Goal: Transaction & Acquisition: Purchase product/service

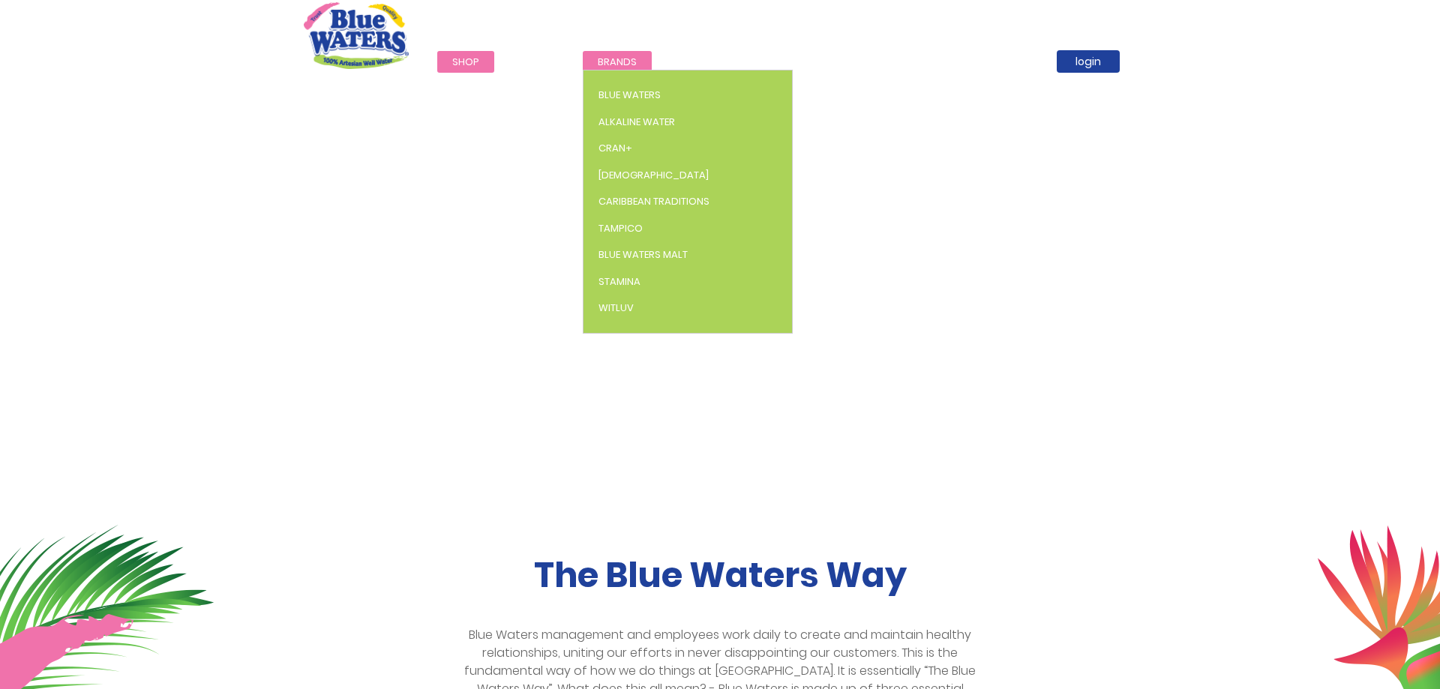
click at [622, 62] on span "Brands" at bounding box center [617, 62] width 39 height 14
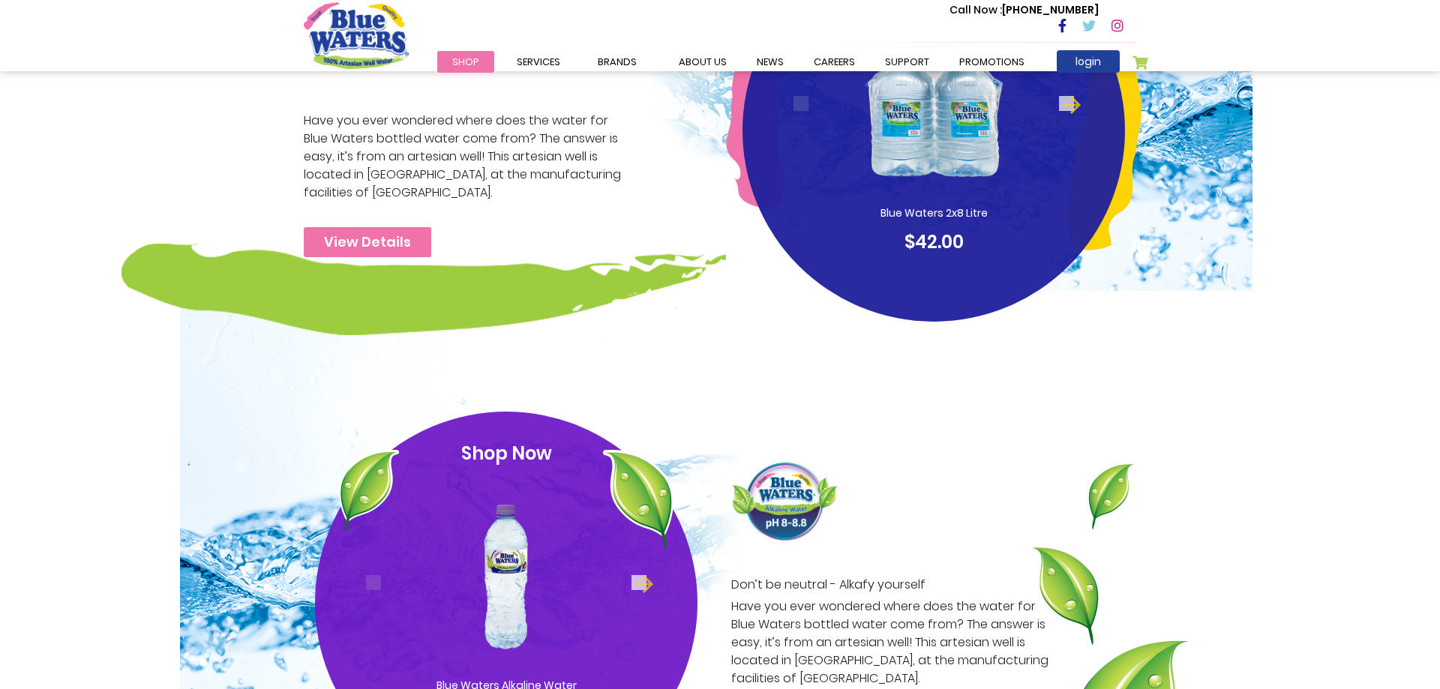
scroll to position [383, 0]
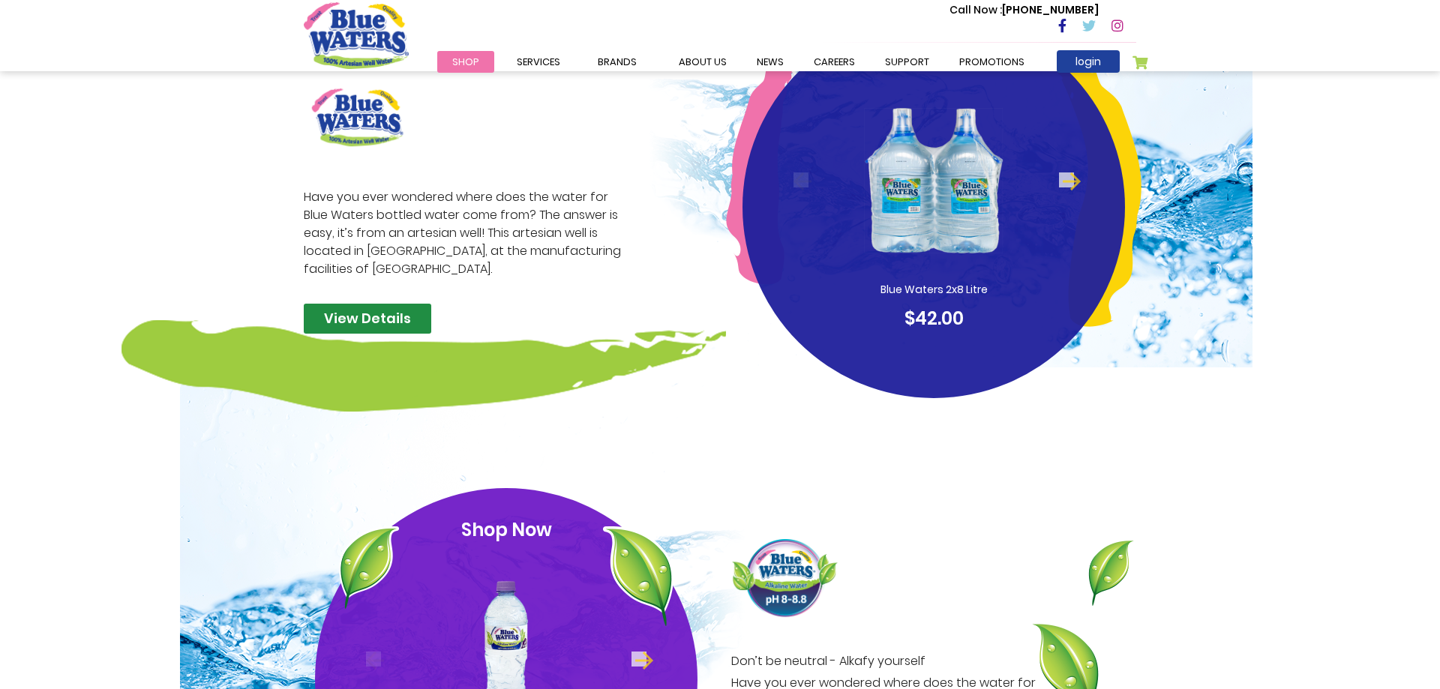
click at [386, 322] on link "View Details" at bounding box center [368, 319] width 128 height 30
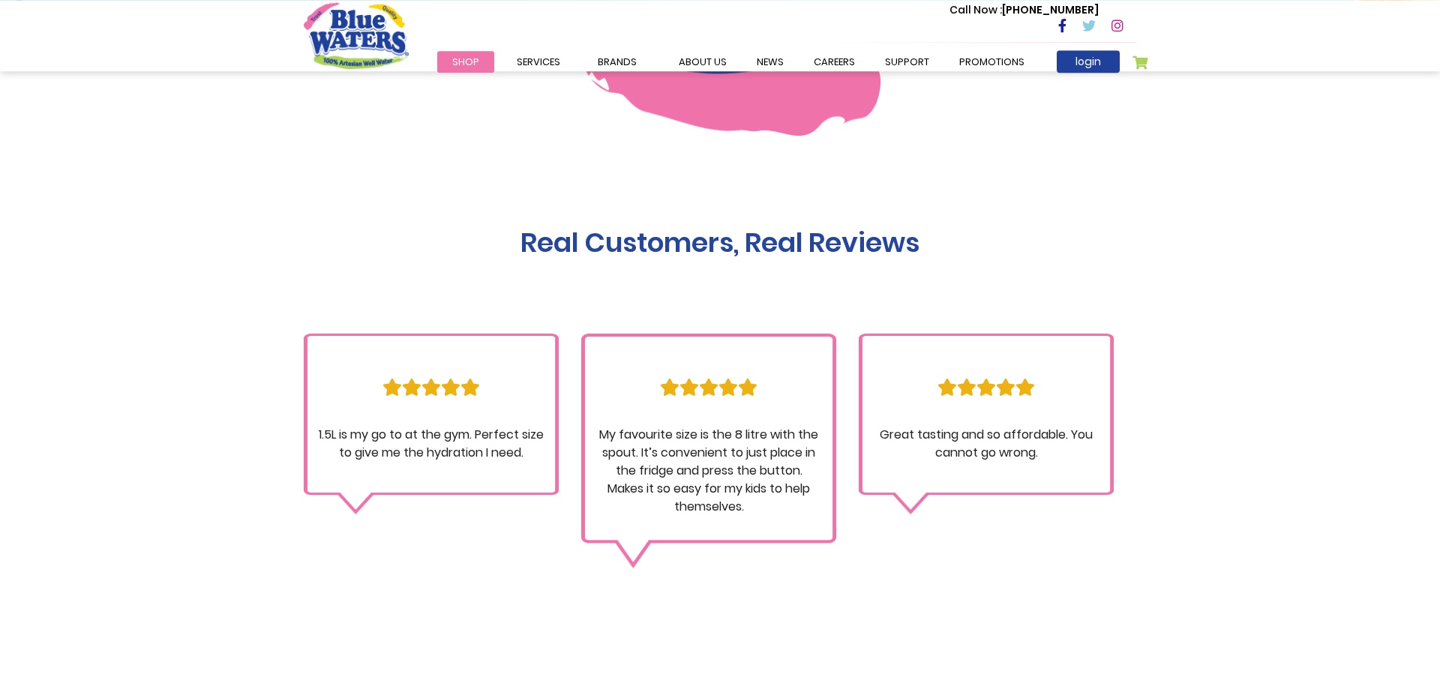
scroll to position [1301, 0]
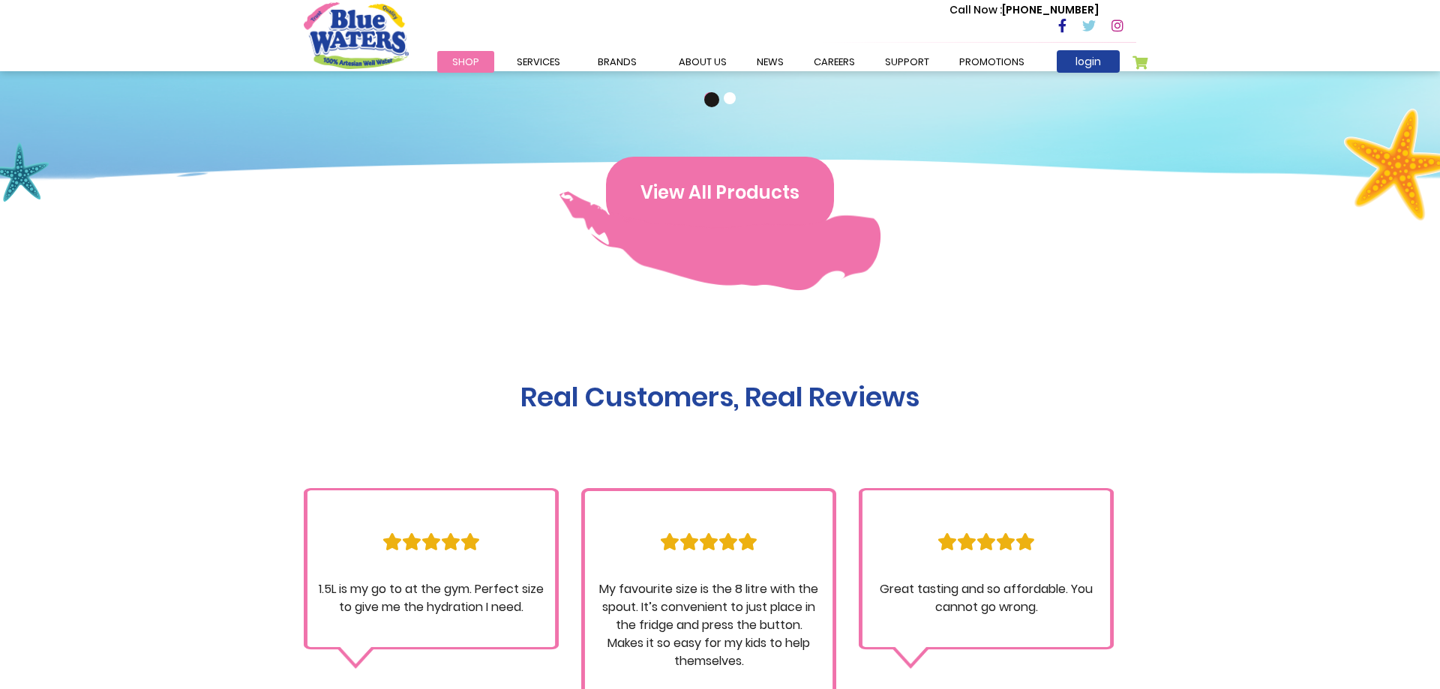
click at [755, 200] on button "View All Products" at bounding box center [720, 193] width 228 height 72
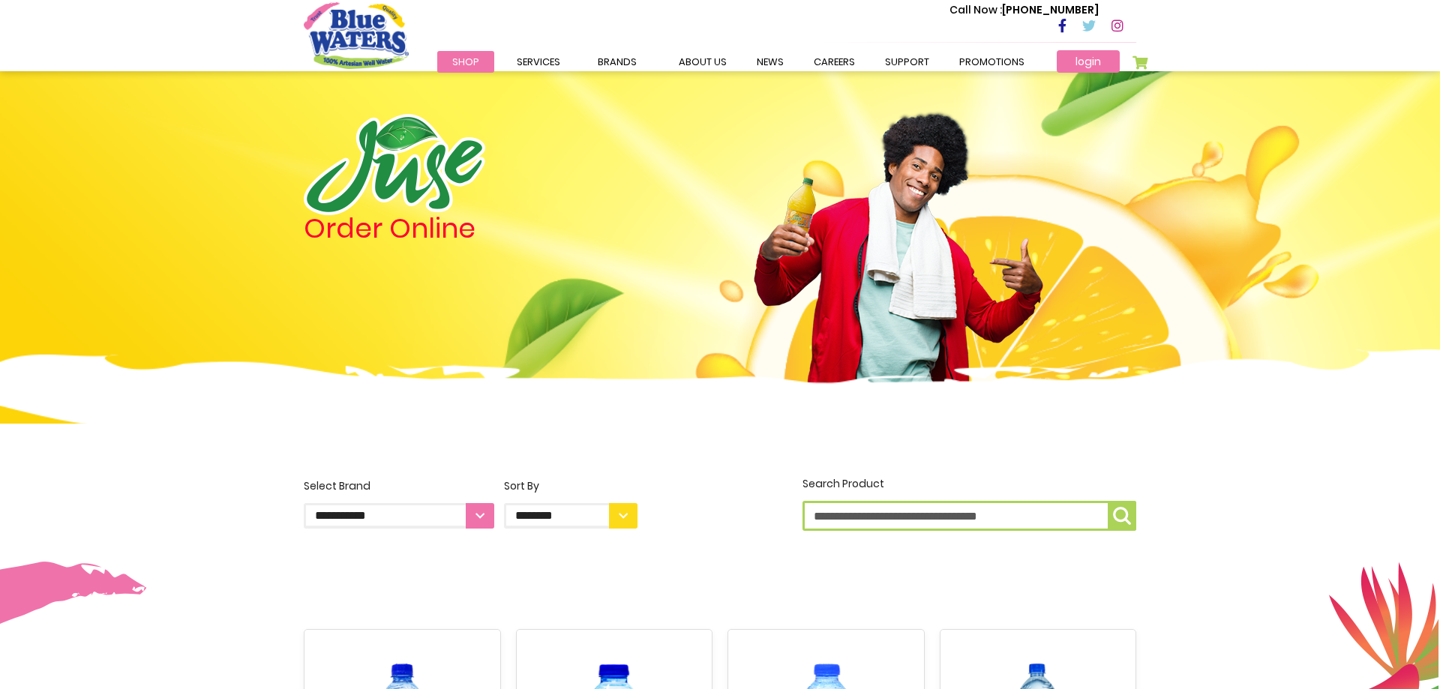
click at [1097, 59] on link "login" at bounding box center [1088, 61] width 63 height 23
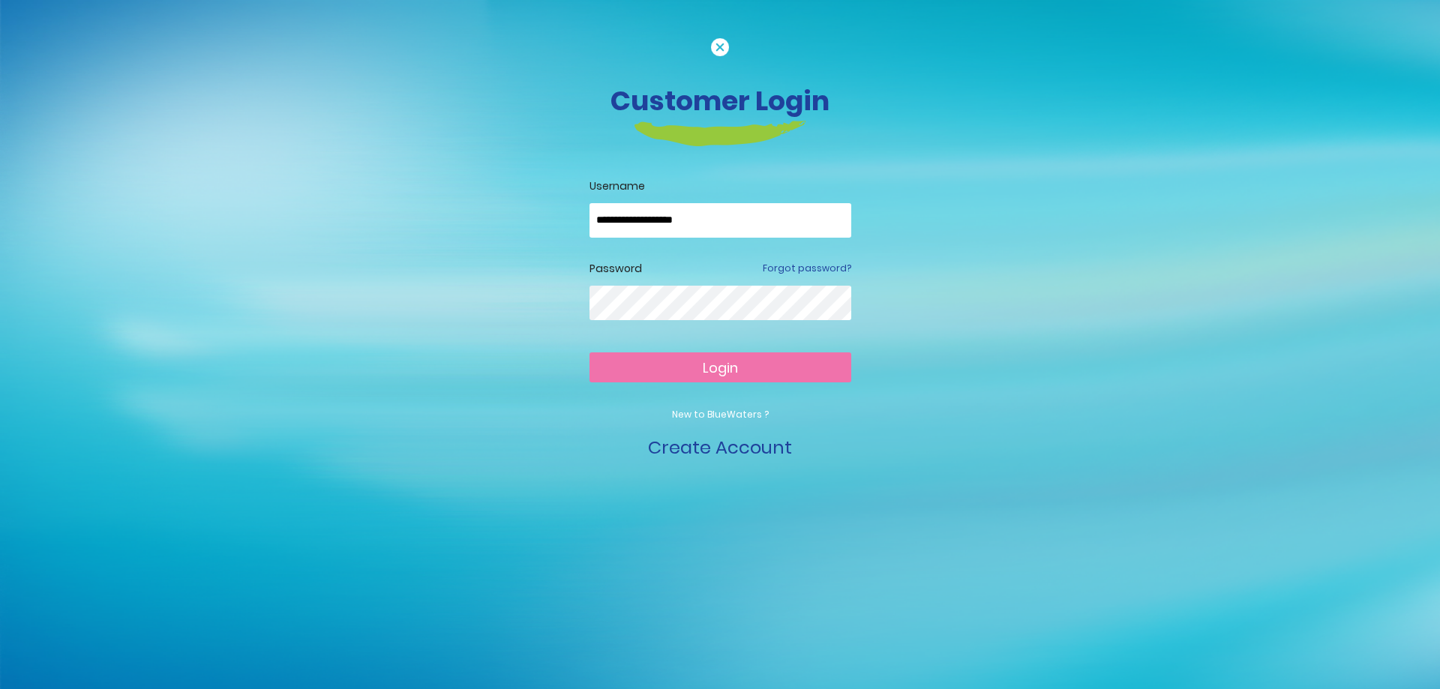
click at [705, 368] on span "Login" at bounding box center [720, 368] width 35 height 19
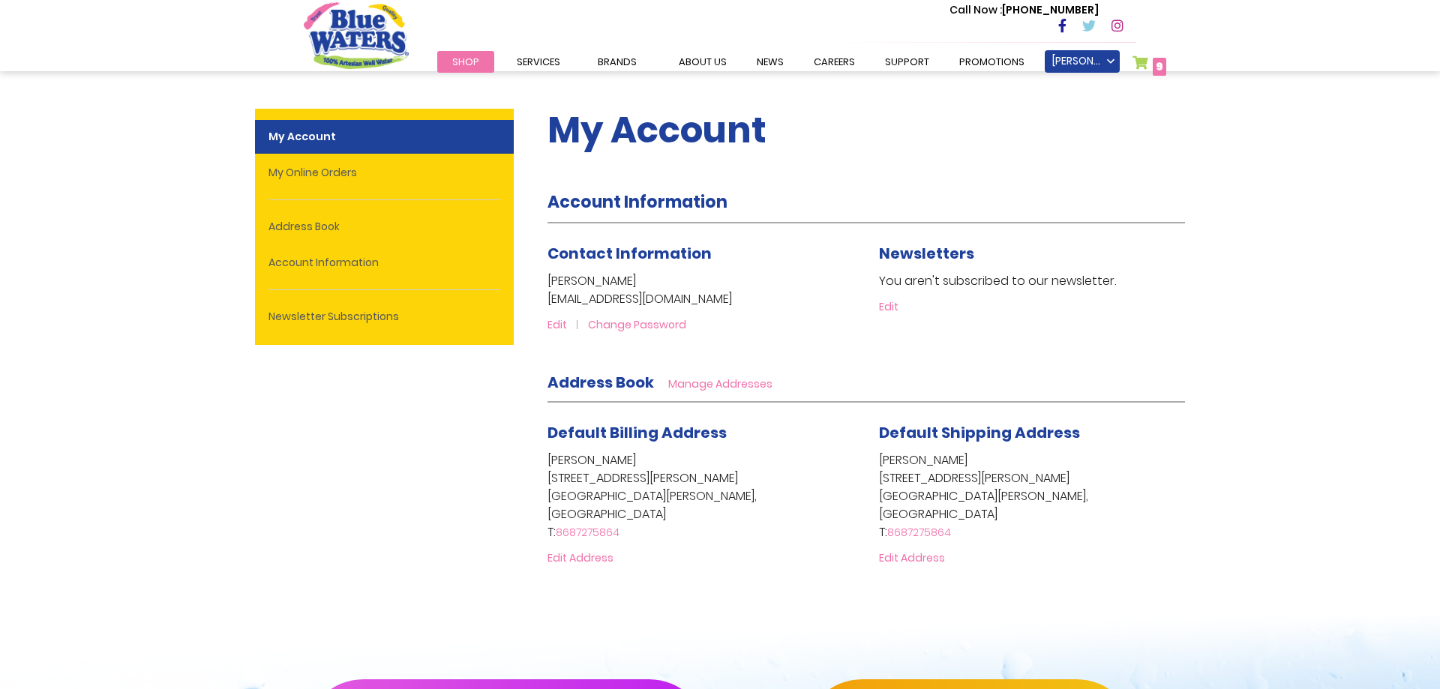
click at [1142, 63] on link "My Cart 9 9 items" at bounding box center [1150, 67] width 34 height 22
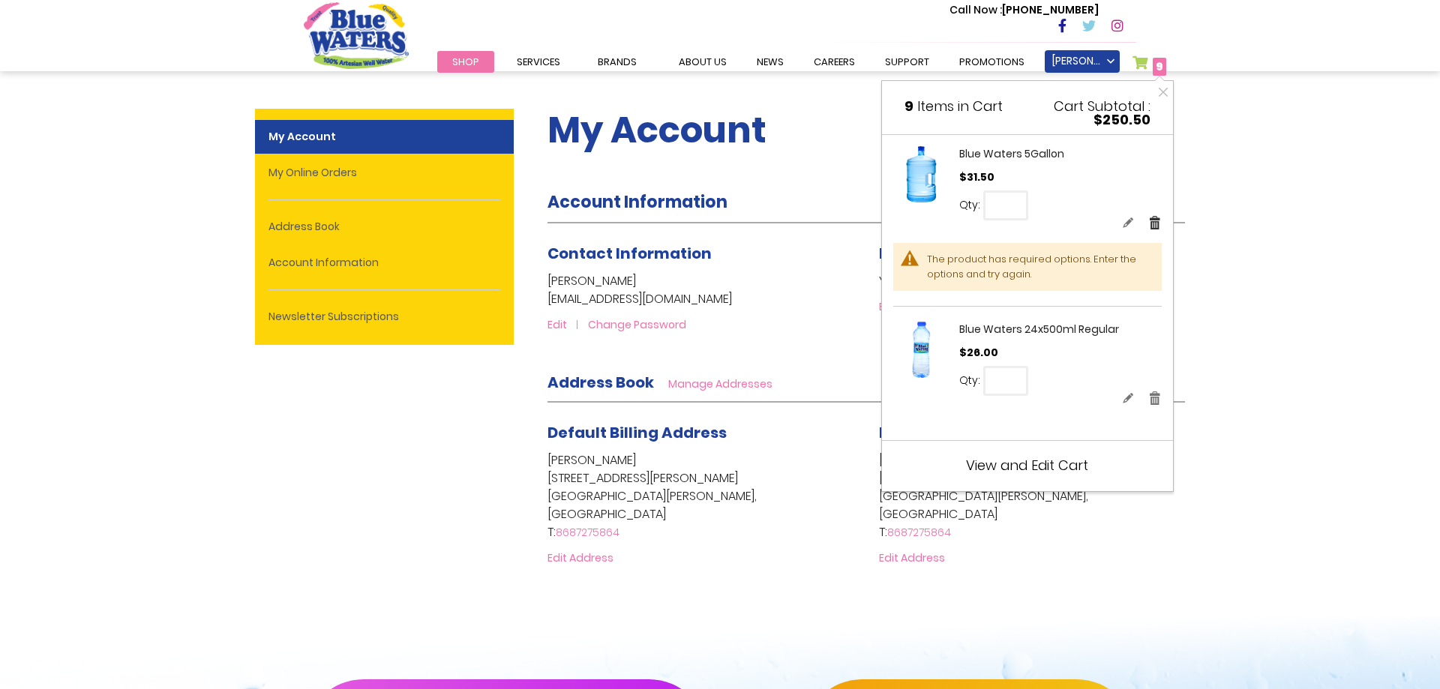
click at [1156, 223] on link "Remove" at bounding box center [1156, 223] width 14 height 16
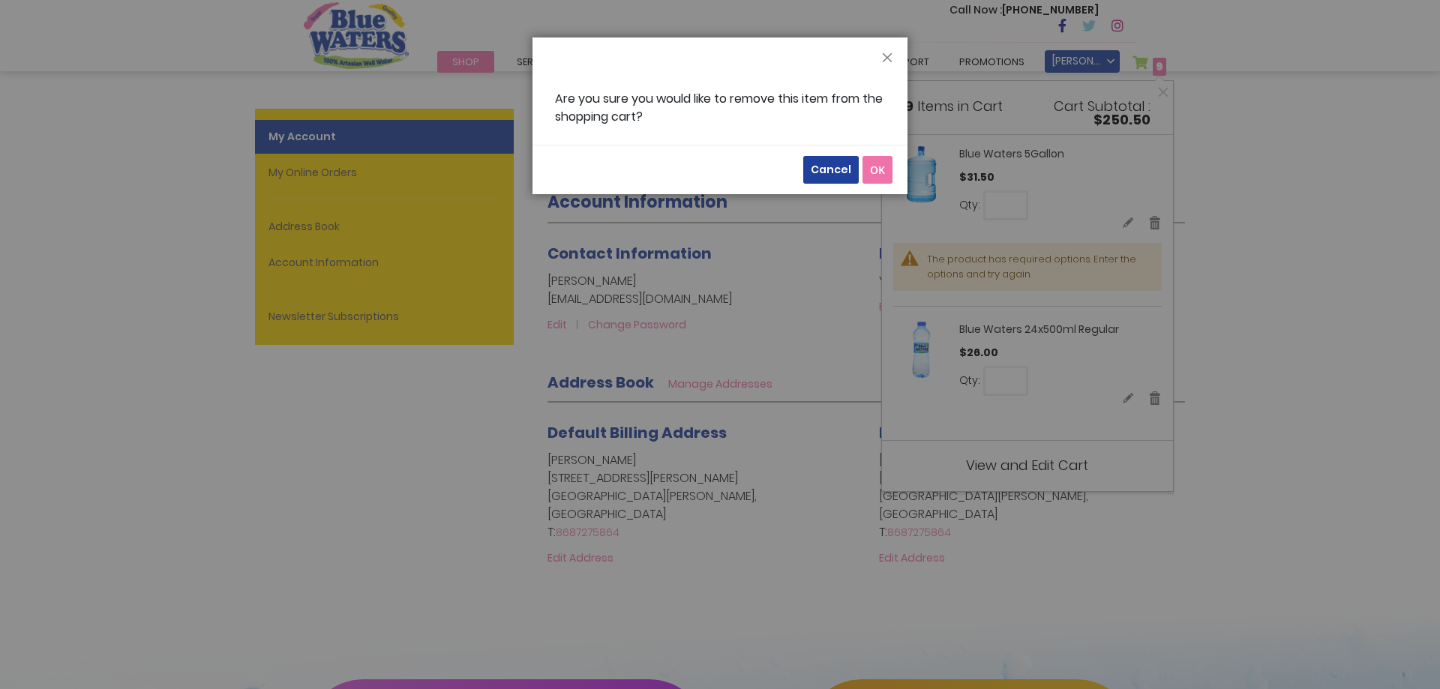
click at [883, 173] on span "OK" at bounding box center [877, 170] width 15 height 14
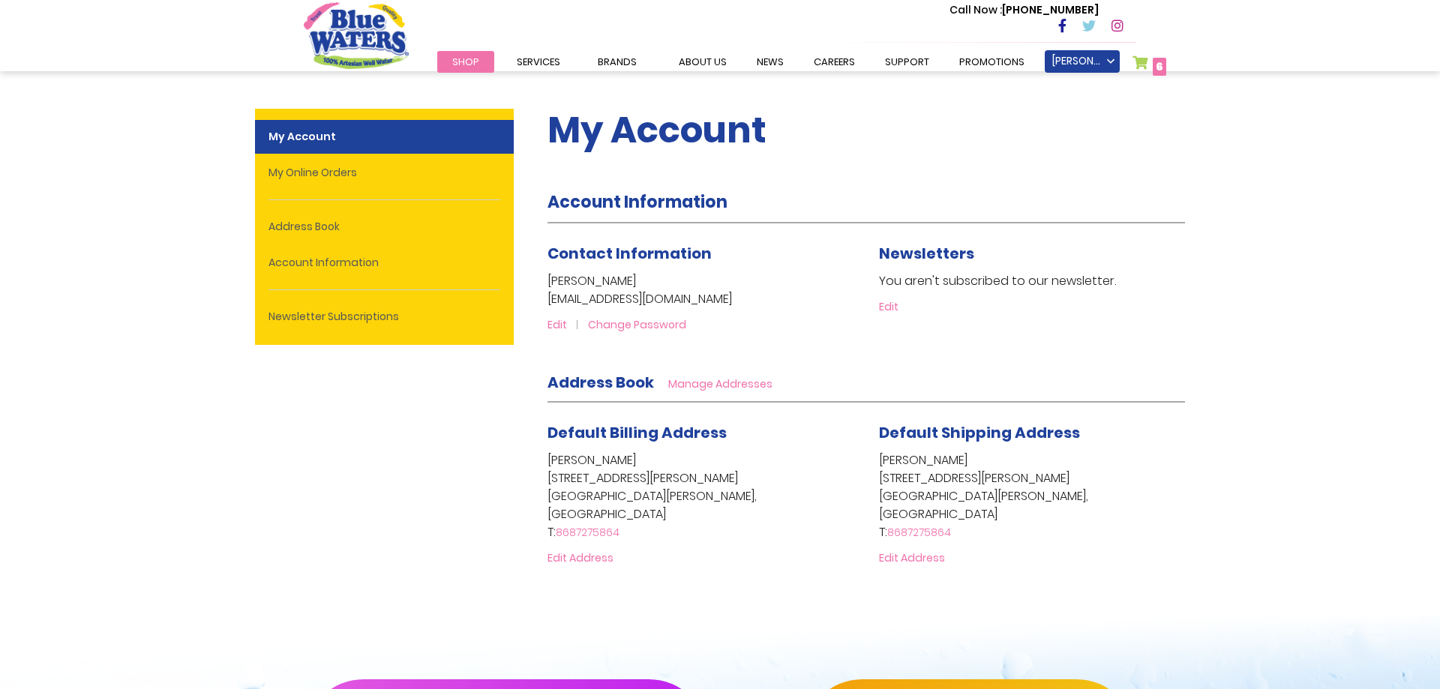
click at [1153, 65] on span "6 6 items" at bounding box center [1160, 67] width 14 height 18
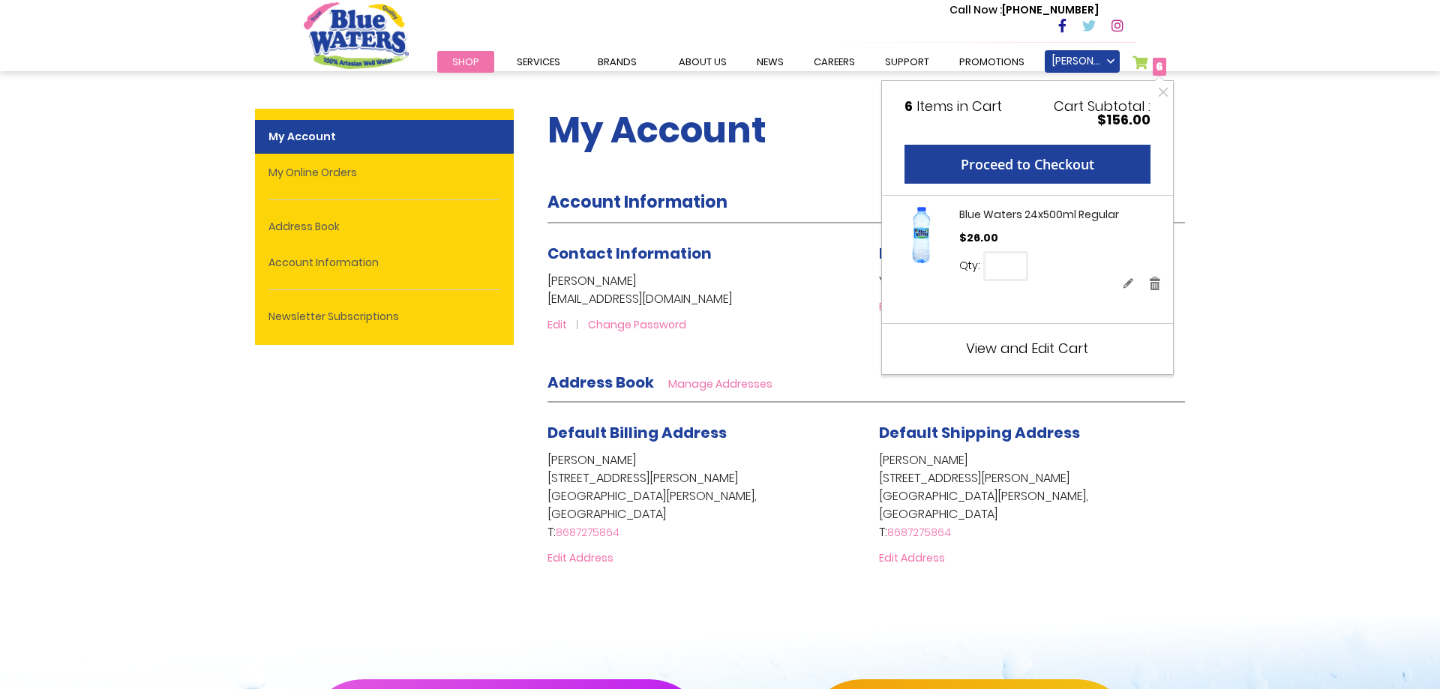
drag, startPoint x: 1014, startPoint y: 267, endPoint x: 976, endPoint y: 308, distance: 55.8
click at [984, 269] on input "*" at bounding box center [1006, 266] width 45 height 30
type input "**"
click at [1050, 266] on span "Update" at bounding box center [1064, 263] width 35 height 12
click at [1023, 350] on span "View and Edit Cart" at bounding box center [1030, 348] width 122 height 19
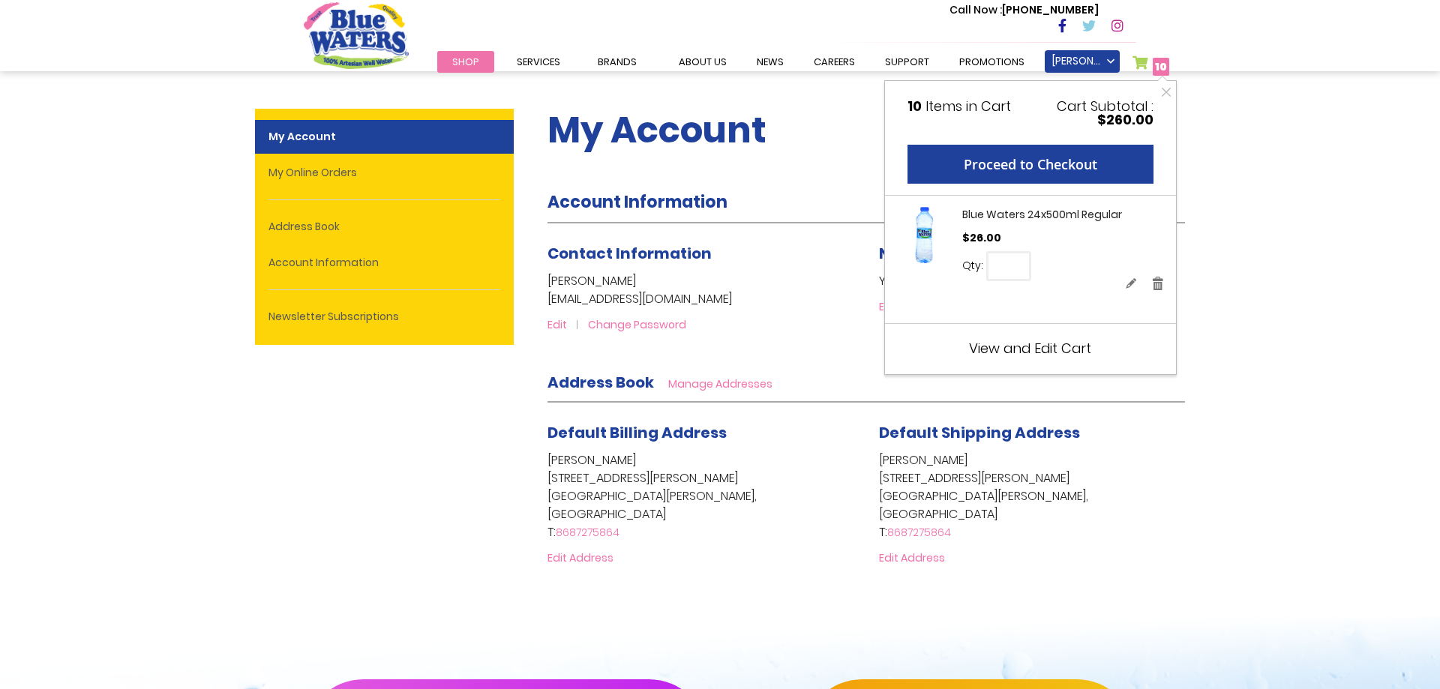
click at [1054, 348] on span "View and Edit Cart" at bounding box center [1030, 348] width 122 height 19
